Goal: Browse casually: Explore the website without a specific task or goal

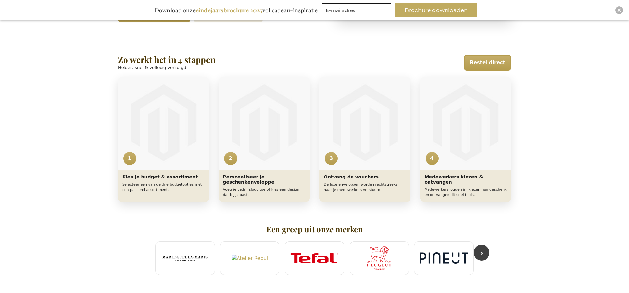
scroll to position [240, 0]
click at [482, 253] on button "›" at bounding box center [482, 252] width 16 height 16
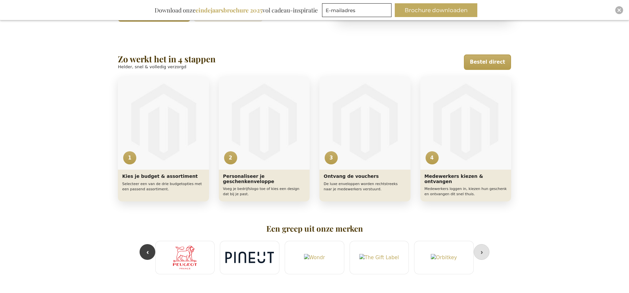
click at [482, 252] on button "›" at bounding box center [482, 252] width 16 height 16
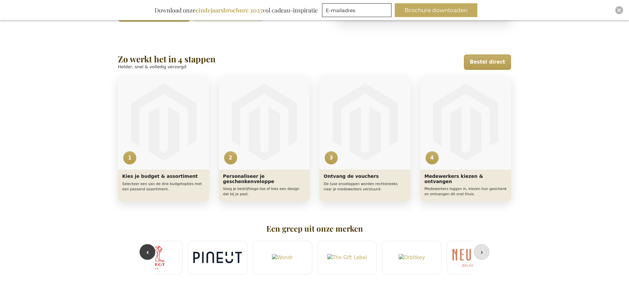
scroll to position [0, 259]
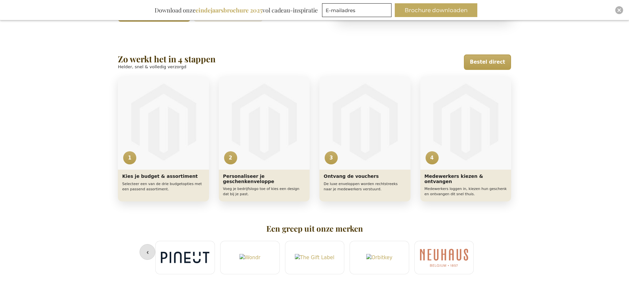
click at [140, 256] on section "Een greep uit onze merken ‹ ›" at bounding box center [314, 251] width 361 height 55
click at [149, 254] on button "‹" at bounding box center [148, 252] width 16 height 16
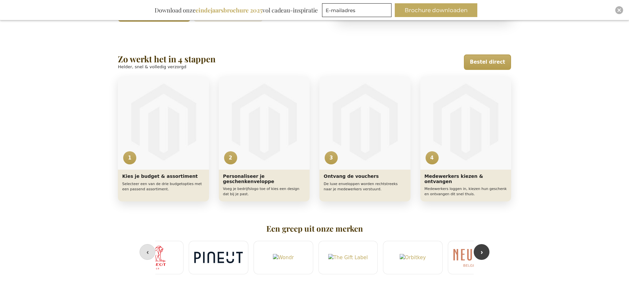
click at [149, 254] on button "‹" at bounding box center [148, 252] width 16 height 16
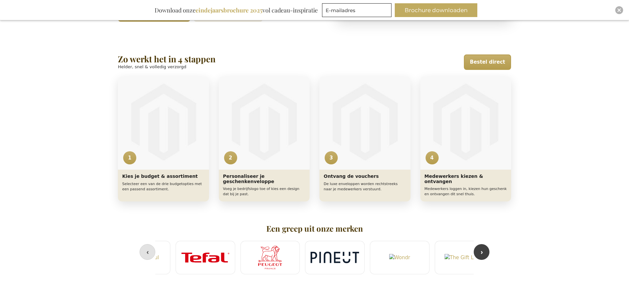
click at [149, 254] on button "‹" at bounding box center [148, 252] width 16 height 16
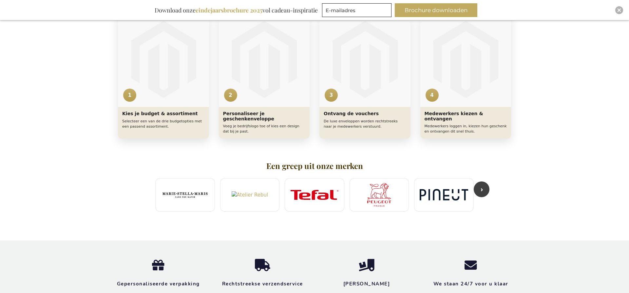
scroll to position [290, 0]
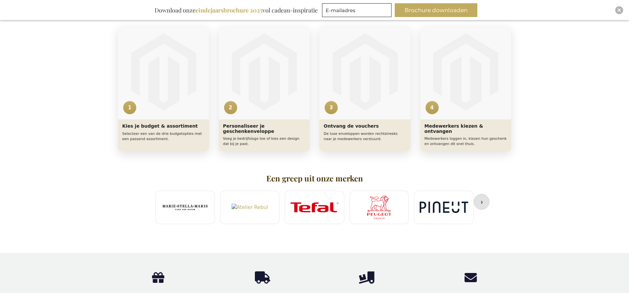
click at [480, 206] on button "›" at bounding box center [482, 202] width 16 height 16
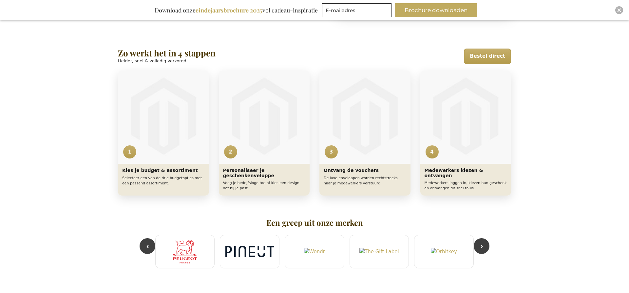
scroll to position [244, 0]
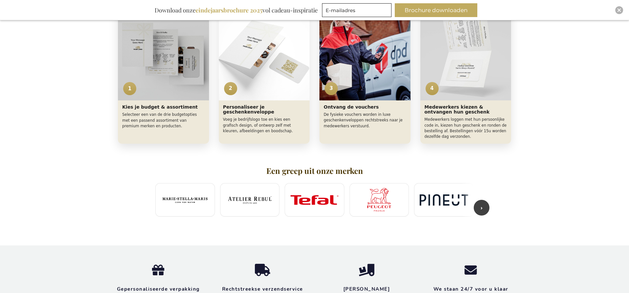
scroll to position [310, 0]
click at [481, 208] on button "›" at bounding box center [482, 207] width 16 height 16
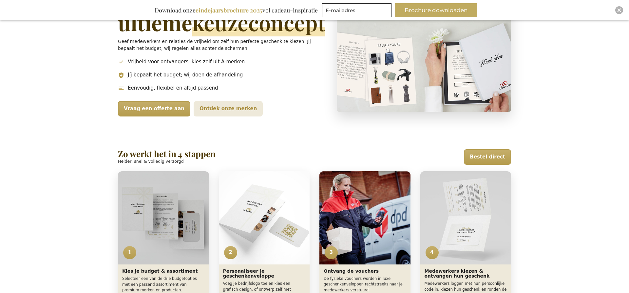
scroll to position [186, 0]
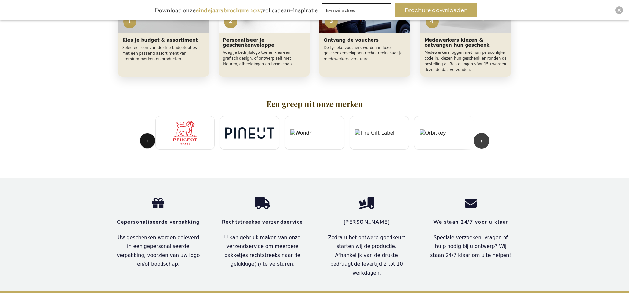
click at [147, 142] on button "‹" at bounding box center [148, 141] width 16 height 16
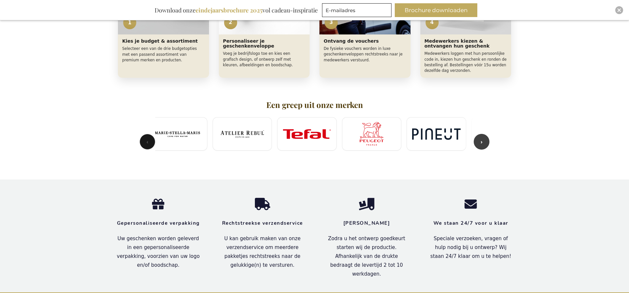
scroll to position [0, 0]
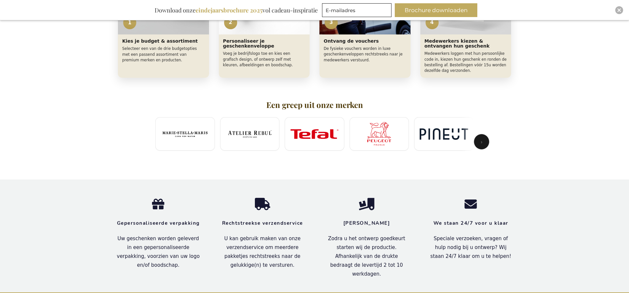
click at [485, 142] on button "›" at bounding box center [482, 142] width 16 height 16
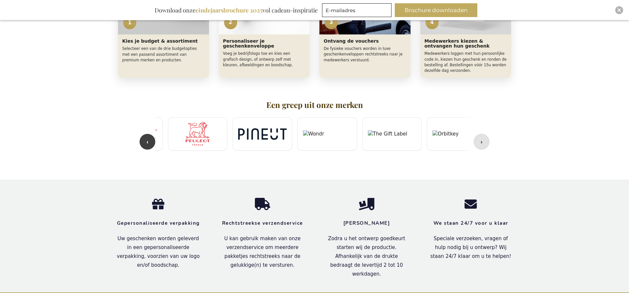
scroll to position [0, 194]
